Goal: Task Accomplishment & Management: Complete application form

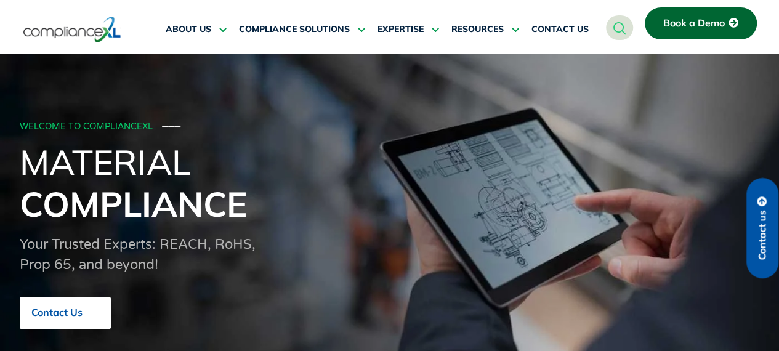
click at [96, 311] on icon at bounding box center [94, 312] width 10 height 10
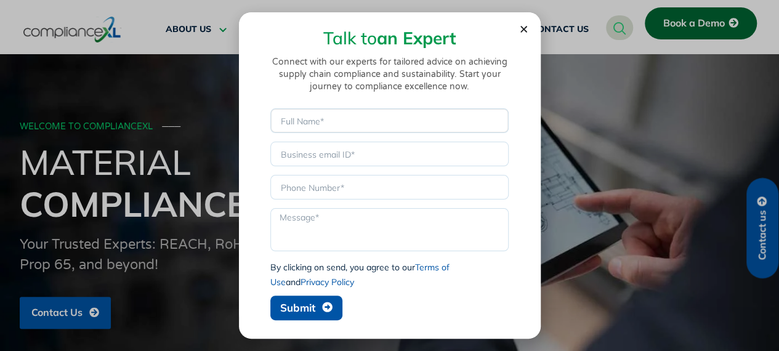
click at [320, 126] on input "Name" at bounding box center [389, 120] width 238 height 25
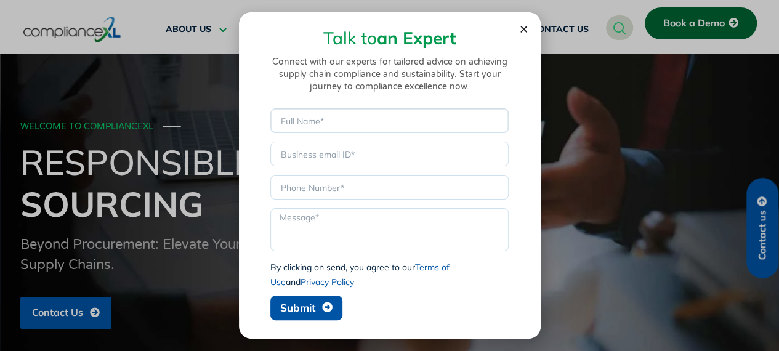
type input "Test"
click at [320, 163] on input "Email" at bounding box center [389, 154] width 238 height 25
type input "[EMAIL_ADDRESS][DOMAIN_NAME]"
click at [333, 194] on input "Phone" at bounding box center [389, 187] width 238 height 25
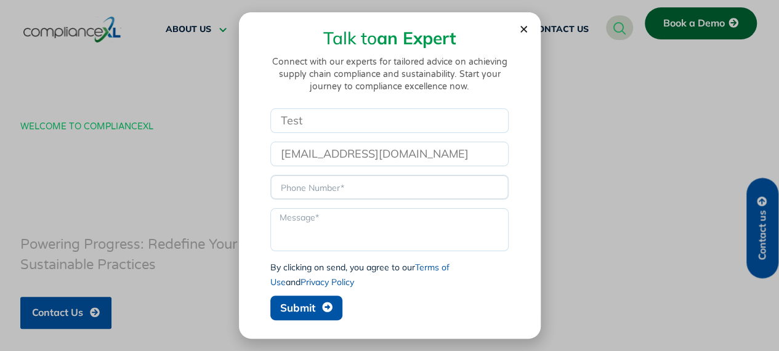
type input "1234567890"
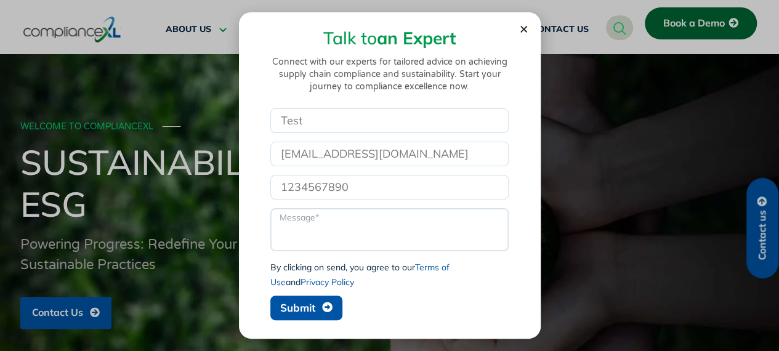
click at [323, 221] on textarea "Message" at bounding box center [389, 229] width 238 height 43
type textarea "Tes"
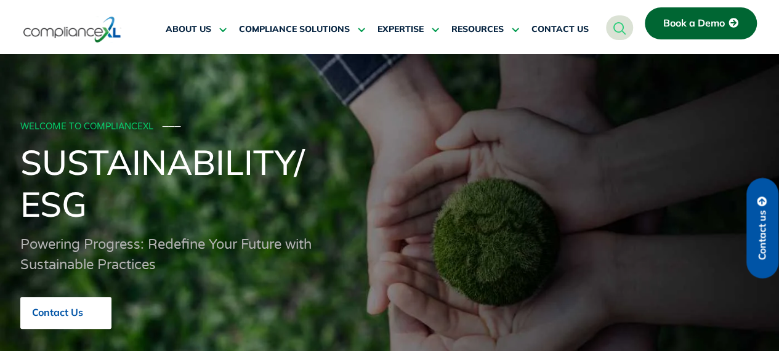
click at [78, 309] on span "Contact Us" at bounding box center [57, 312] width 51 height 11
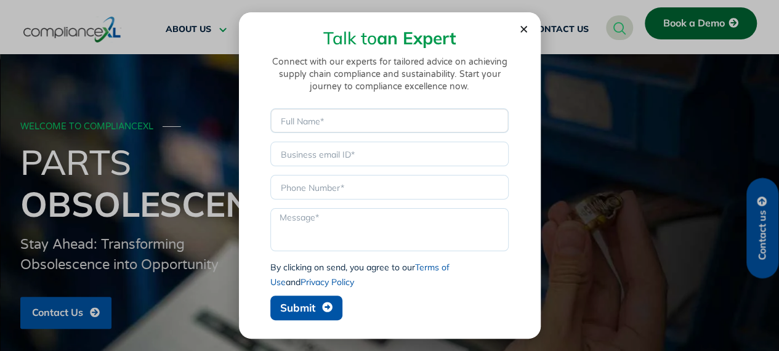
click at [388, 126] on input "Name" at bounding box center [389, 120] width 238 height 25
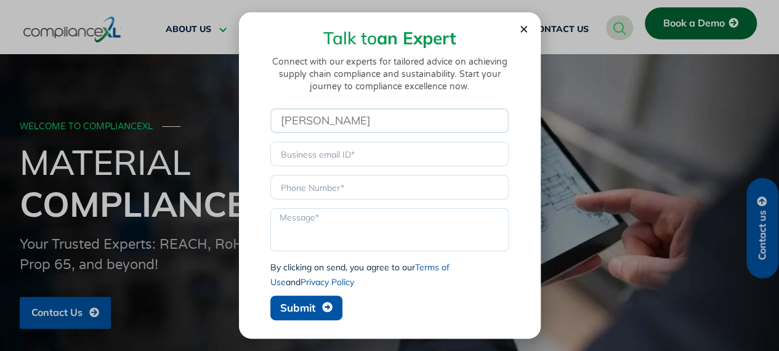
type input "[PERSON_NAME]"
click at [367, 160] on input "Email" at bounding box center [389, 154] width 238 height 25
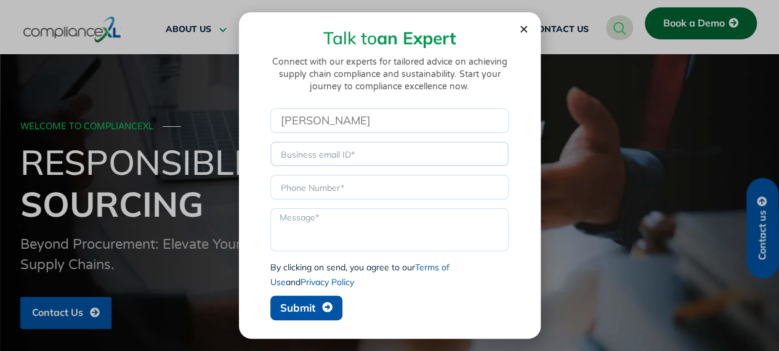
paste input "[PERSON_NAME][EMAIL_ADDRESS][PERSON_NAME][DOMAIN_NAME]"
type input "[PERSON_NAME][EMAIL_ADDRESS][PERSON_NAME][DOMAIN_NAME]"
click at [298, 177] on input "Phone" at bounding box center [389, 187] width 238 height 25
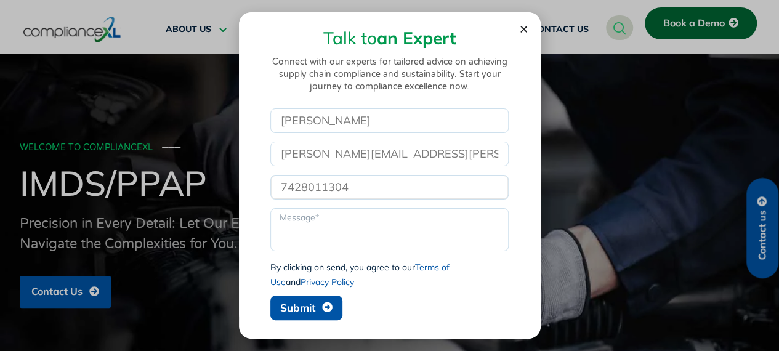
type input "7428011304"
click at [303, 232] on textarea "Message" at bounding box center [389, 229] width 238 height 43
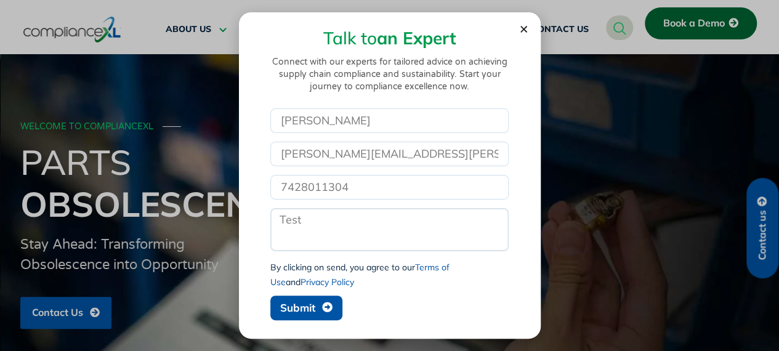
type textarea "Test"
click at [306, 309] on span "Submit" at bounding box center [297, 307] width 35 height 10
